Goal: Check status: Check status

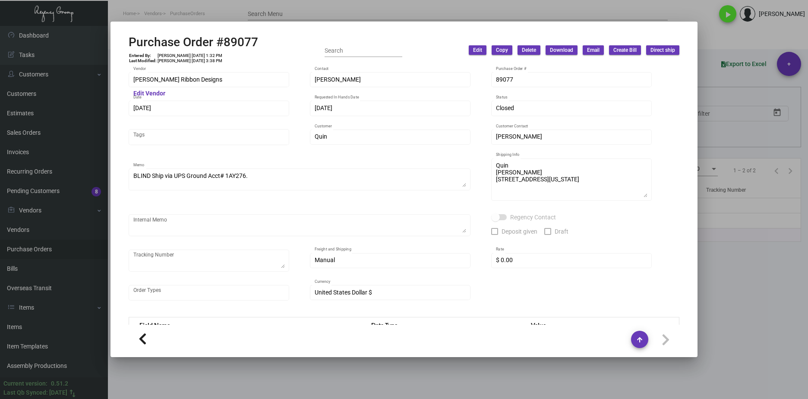
drag, startPoint x: 458, startPoint y: 377, endPoint x: 433, endPoint y: 357, distance: 31.3
click at [455, 377] on div at bounding box center [404, 199] width 808 height 399
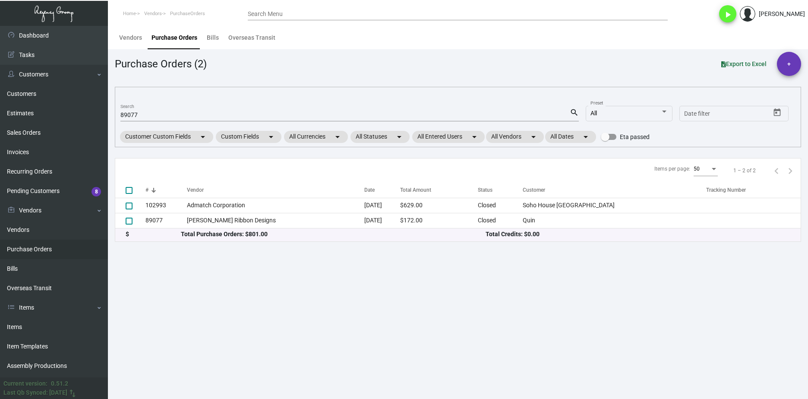
click at [126, 114] on input "89077" at bounding box center [344, 115] width 449 height 7
paste input "104839"
type input "104839"
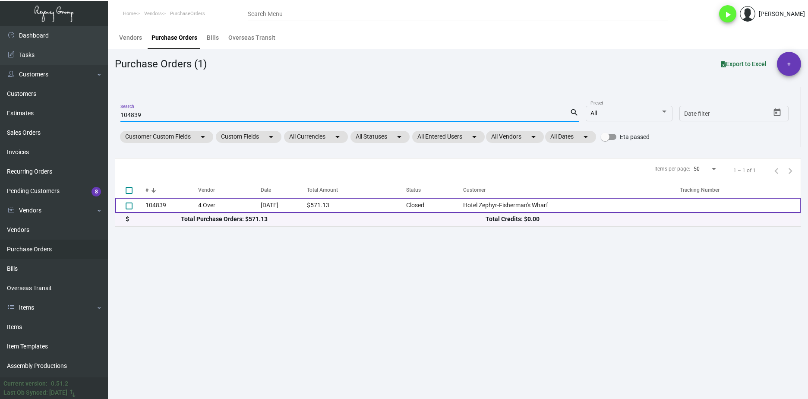
click at [183, 201] on td "104839" at bounding box center [171, 205] width 53 height 15
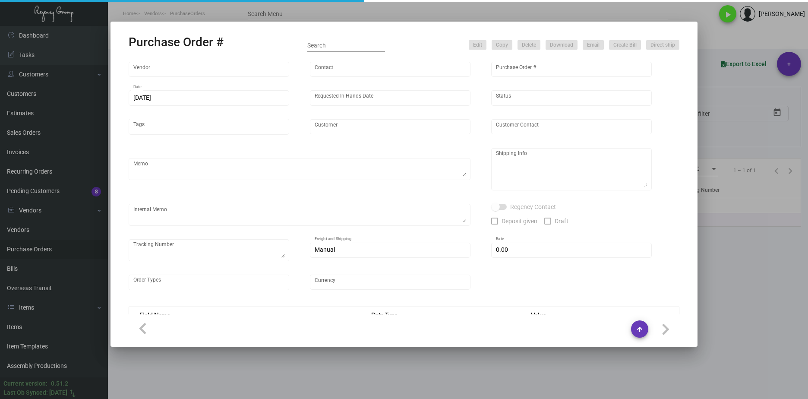
type input "4 Over"
type input "104839"
type input "[DATE]"
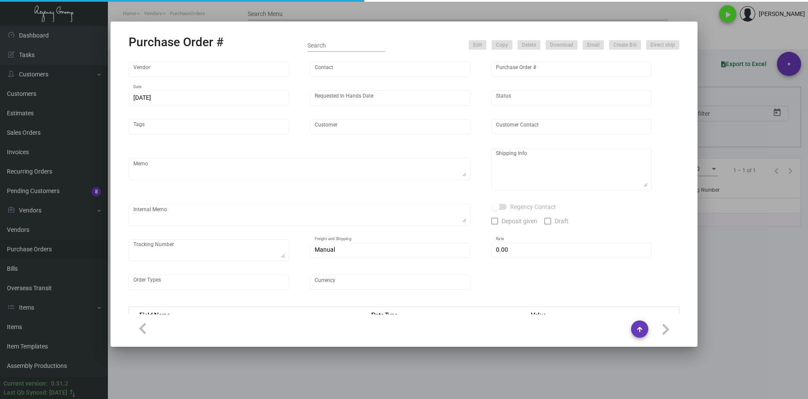
type input "Hotel Zephyr-Fisherman's Wharf"
type textarea "Regency Group LA [STREET_ADDRESS]"
type textarea "LA Warehouse. Shipping to LA warehouse. $114.20 Order # 005927543. J4508088097"
checkbox input "true"
type input "$ 0.00"
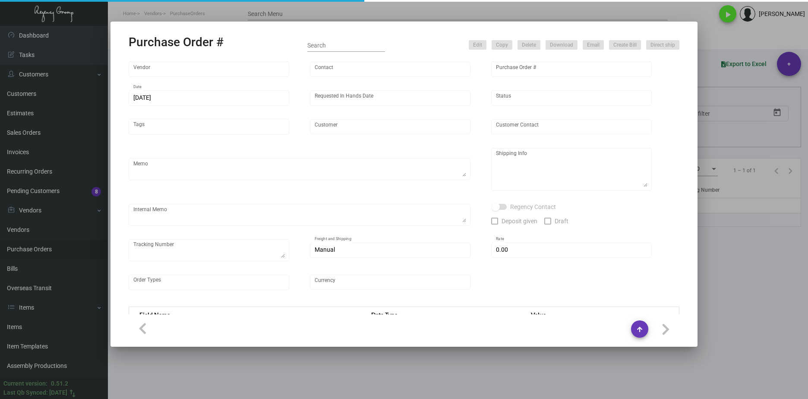
type input "United States Dollar $"
